Goal: Task Accomplishment & Management: Use online tool/utility

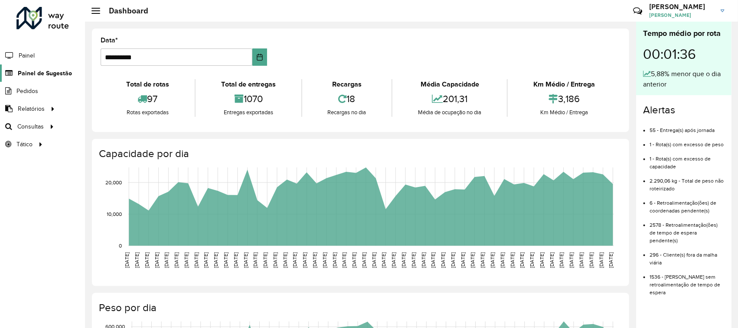
click at [33, 74] on span "Painel de Sugestão" at bounding box center [45, 73] width 54 height 9
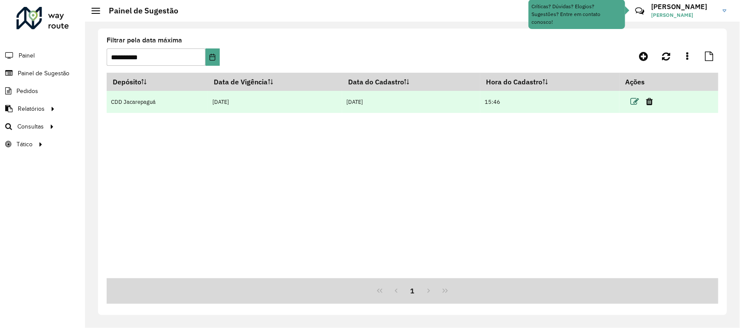
click at [631, 105] on icon at bounding box center [635, 102] width 9 height 9
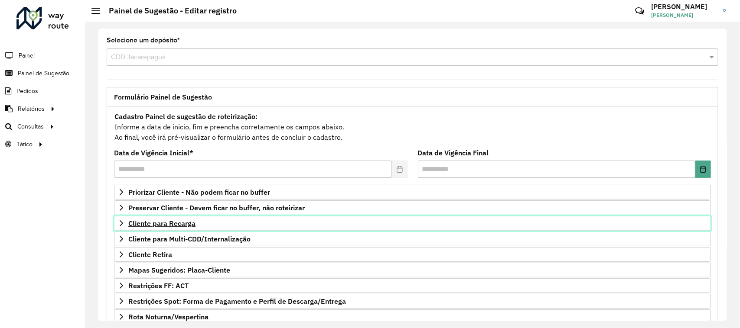
click at [194, 221] on span "Cliente para Recarga" at bounding box center [161, 223] width 67 height 7
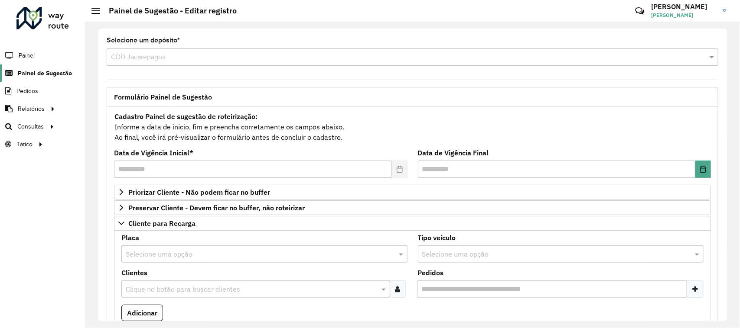
click at [33, 71] on span "Painel de Sugestão" at bounding box center [45, 73] width 54 height 9
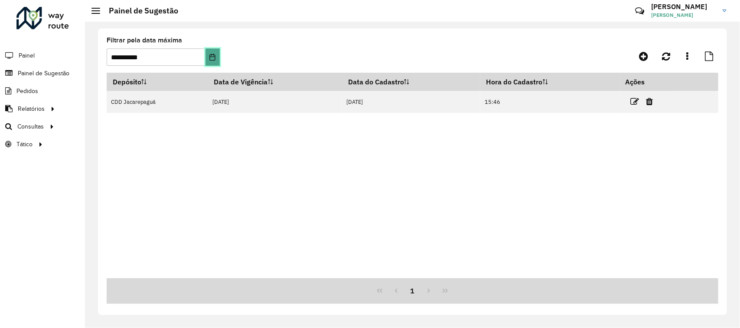
click at [212, 57] on icon "Choose Date" at bounding box center [213, 57] width 6 height 7
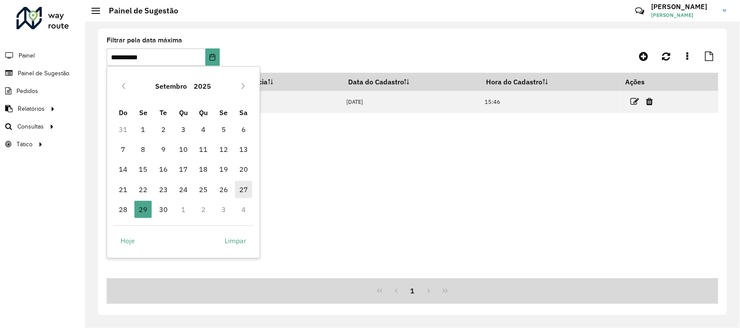
click at [240, 190] on span "27" at bounding box center [243, 189] width 17 height 17
type input "**********"
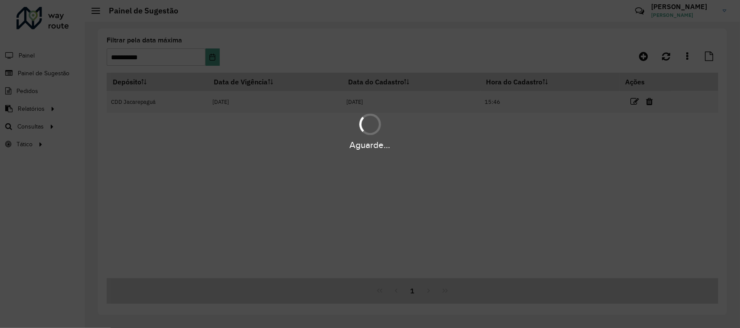
click at [211, 55] on div "Aguarde..." at bounding box center [370, 164] width 740 height 328
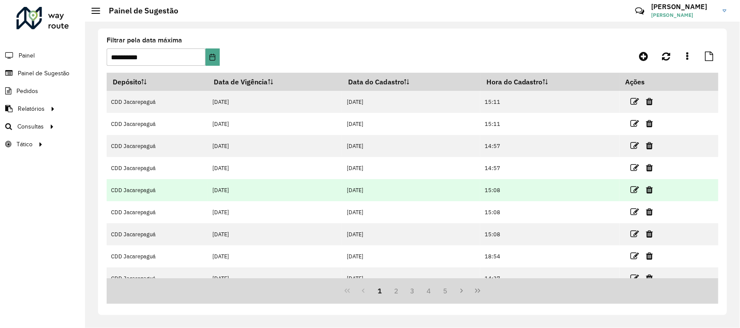
scroll to position [78, 0]
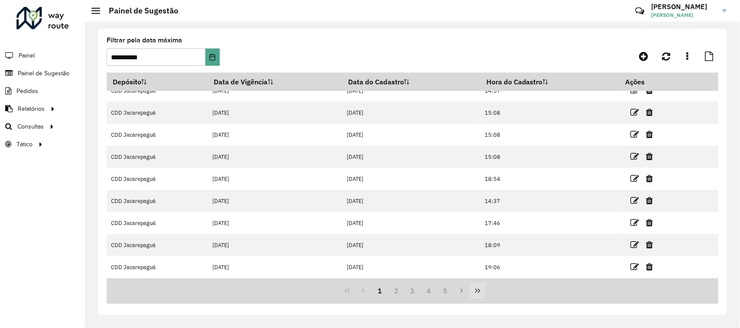
click at [481, 286] on button "Last Page" at bounding box center [477, 291] width 16 height 16
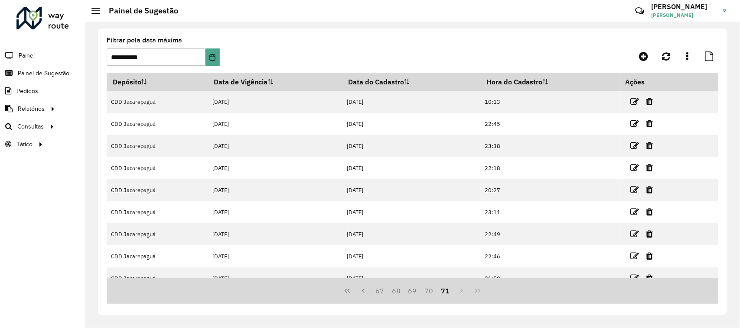
scroll to position [56, 0]
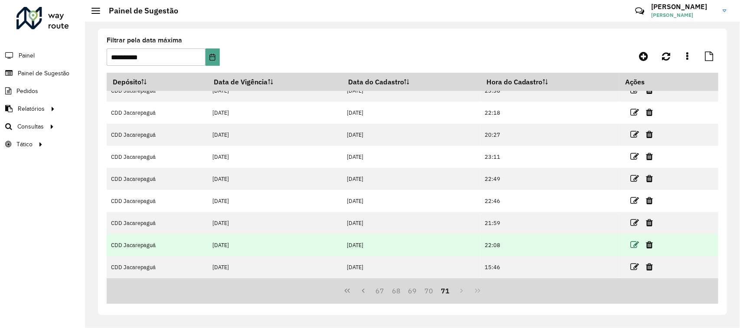
click at [631, 246] on icon at bounding box center [635, 245] width 9 height 9
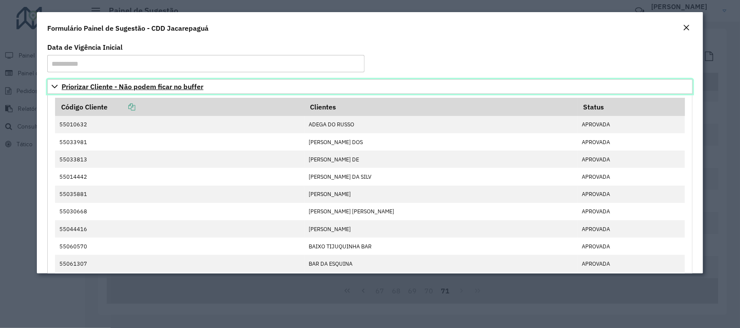
click at [96, 90] on span "Priorizar Cliente - Não podem ficar no buffer" at bounding box center [133, 86] width 142 height 7
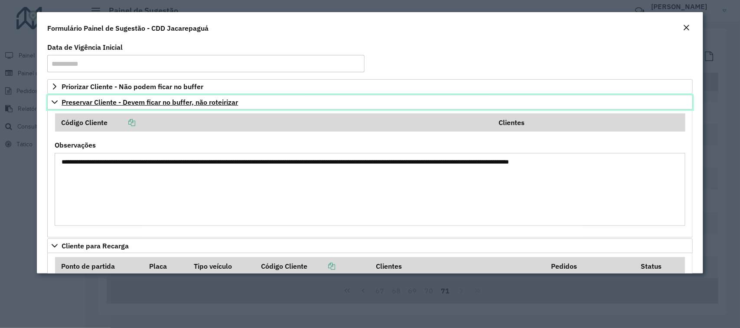
click at [156, 99] on span "Preservar Cliente - Devem ficar no buffer, não roteirizar" at bounding box center [150, 102] width 176 height 7
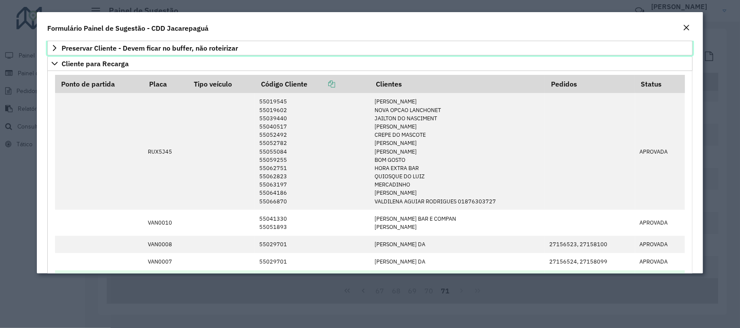
scroll to position [0, 0]
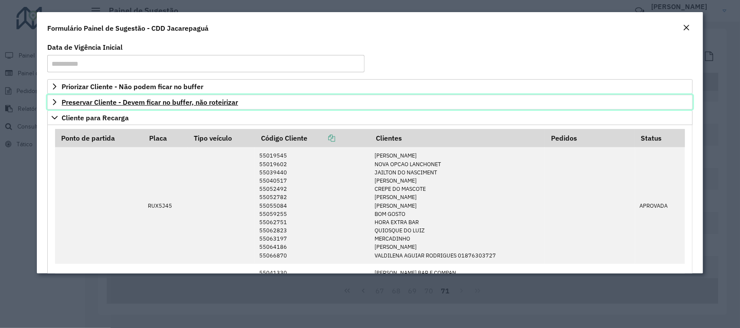
click at [142, 100] on span "Preservar Cliente - Devem ficar no buffer, não roteirizar" at bounding box center [150, 102] width 176 height 7
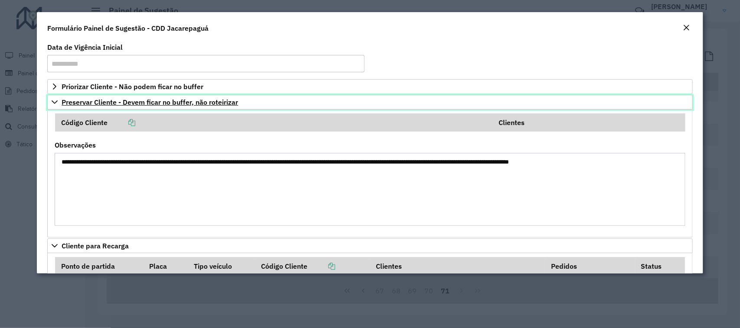
click at [215, 102] on span "Preservar Cliente - Devem ficar no buffer, não roteirizar" at bounding box center [150, 102] width 176 height 7
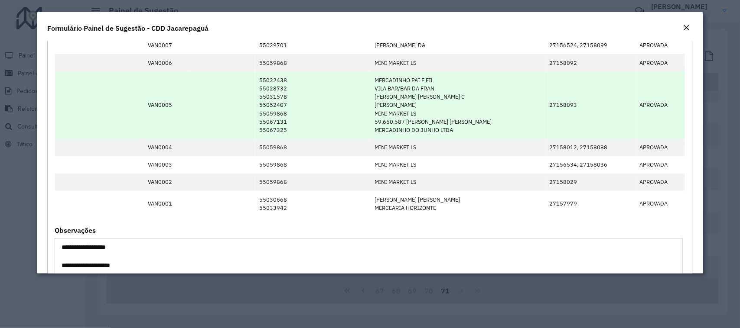
scroll to position [325, 0]
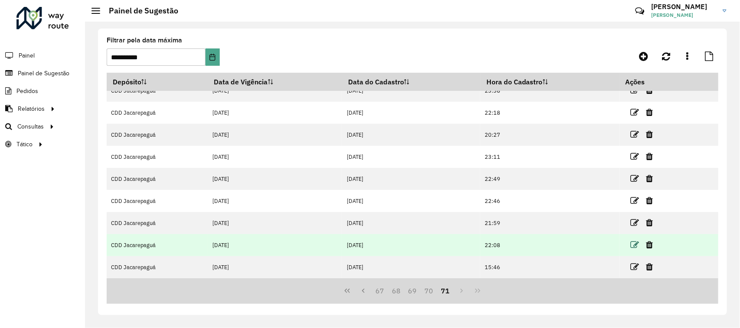
click at [632, 246] on icon at bounding box center [635, 245] width 9 height 9
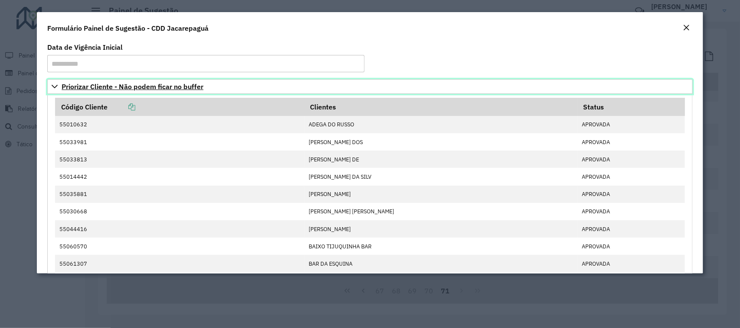
click at [113, 88] on span "Priorizar Cliente - Não podem ficar no buffer" at bounding box center [133, 86] width 142 height 7
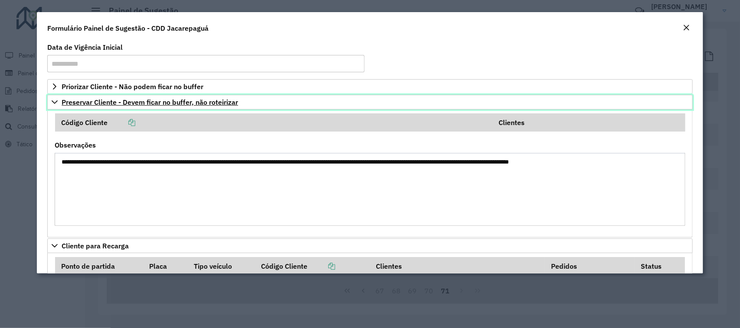
click at [106, 107] on link "Preservar Cliente - Devem ficar no buffer, não roteirizar" at bounding box center [369, 102] width 645 height 15
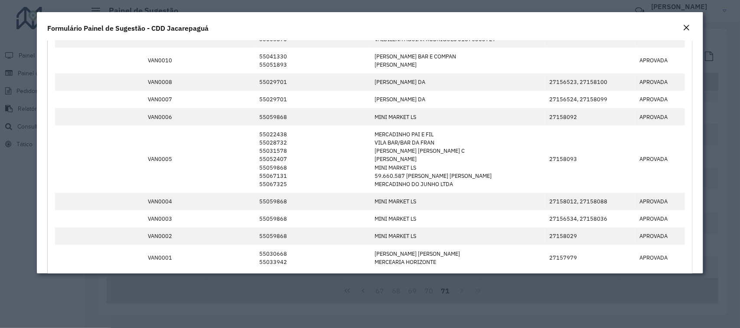
scroll to position [0, 0]
